Goal: Information Seeking & Learning: Learn about a topic

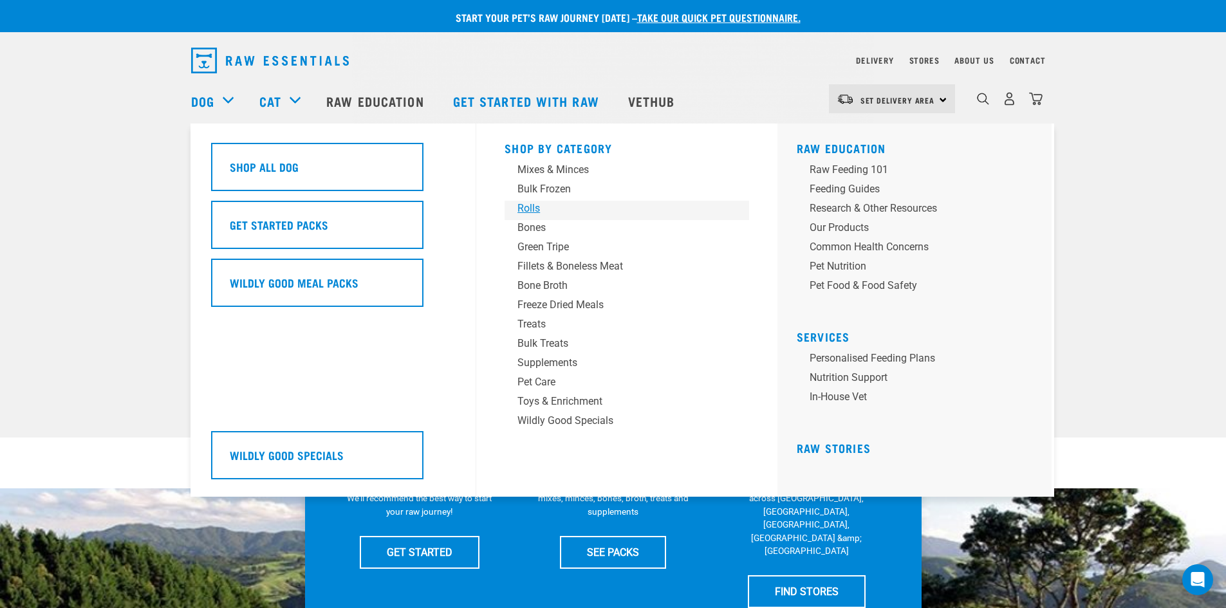
click at [530, 208] on div "Rolls" at bounding box center [618, 208] width 201 height 15
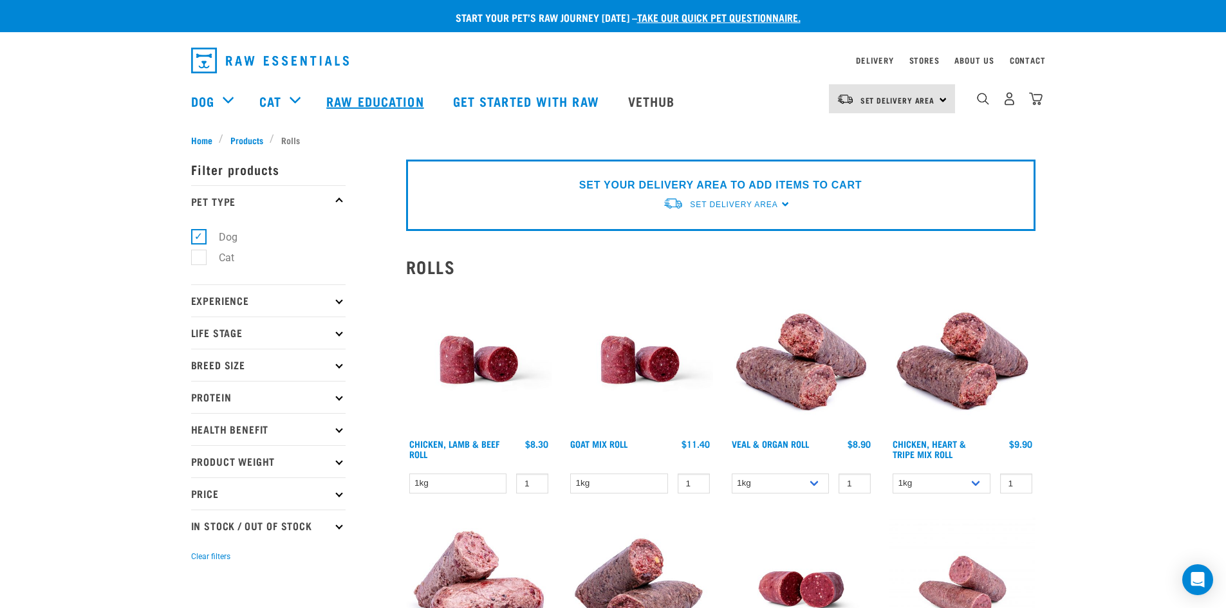
click at [379, 98] on link "Raw Education" at bounding box center [377, 101] width 126 height 52
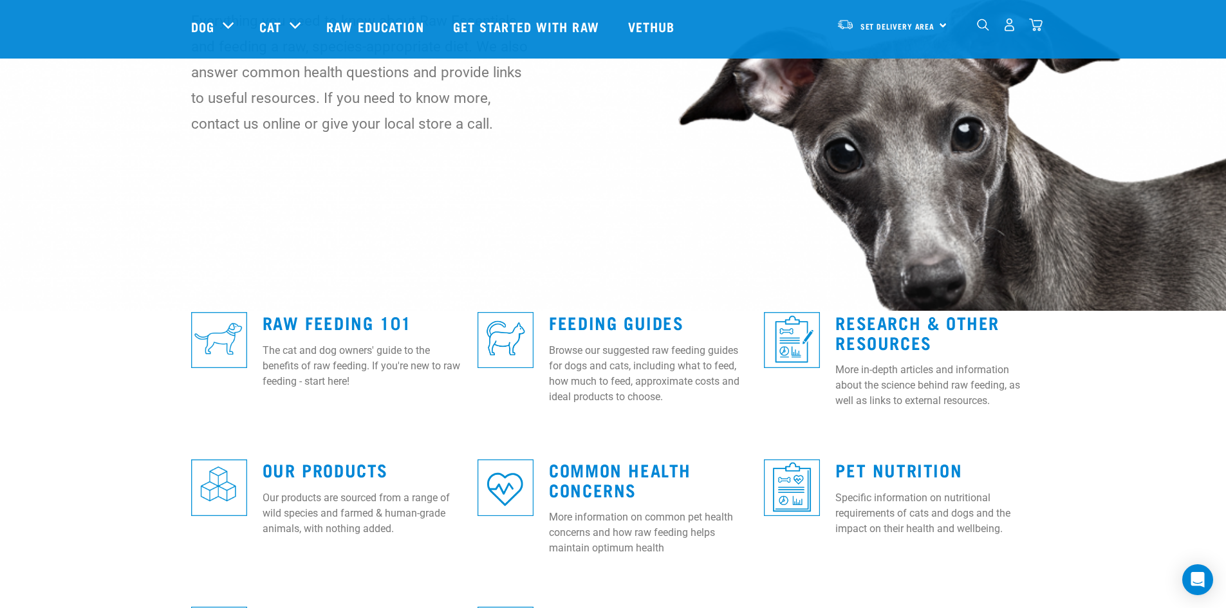
scroll to position [128, 0]
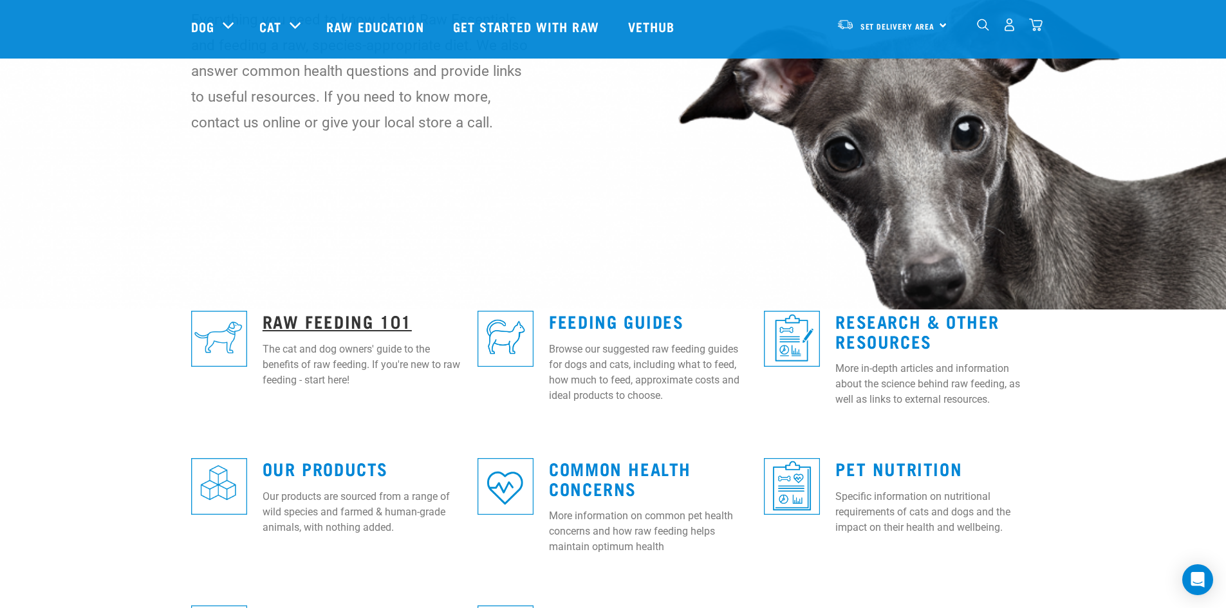
click at [305, 321] on link "Raw Feeding 101" at bounding box center [337, 321] width 149 height 10
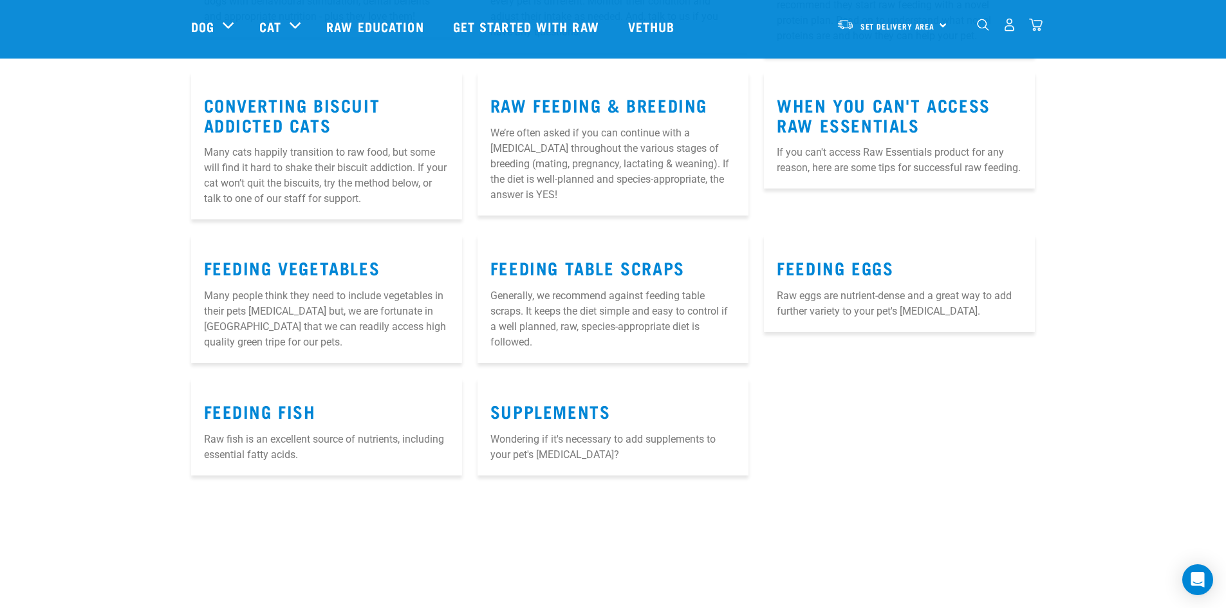
scroll to position [1545, 0]
click at [305, 262] on link "Feeding Vegetables" at bounding box center [292, 267] width 176 height 10
